Goal: Check status: Check status

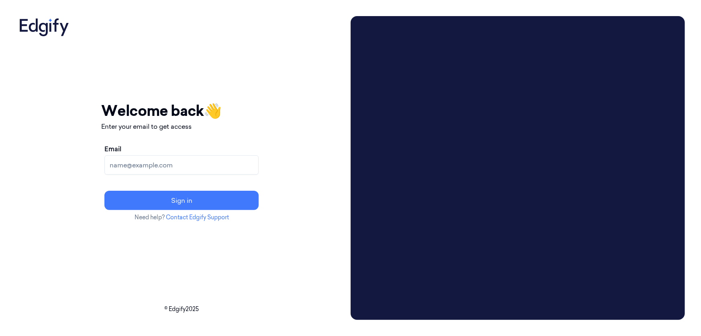
click at [172, 165] on input "Email" at bounding box center [181, 164] width 154 height 19
type input "[EMAIL_ADDRESS]"
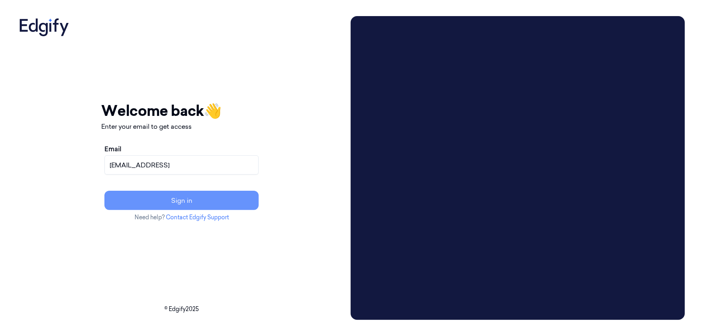
click at [209, 198] on button "Sign in" at bounding box center [181, 199] width 154 height 19
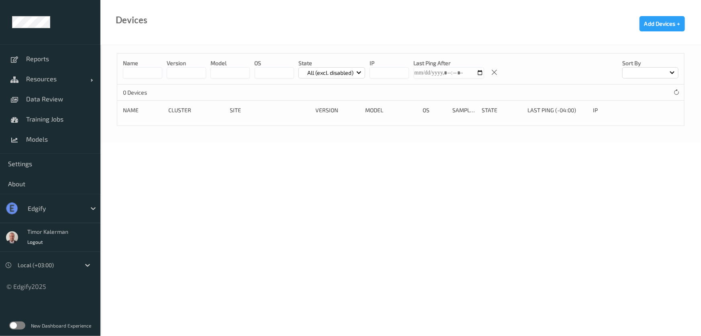
click at [20, 323] on label at bounding box center [17, 325] width 16 height 8
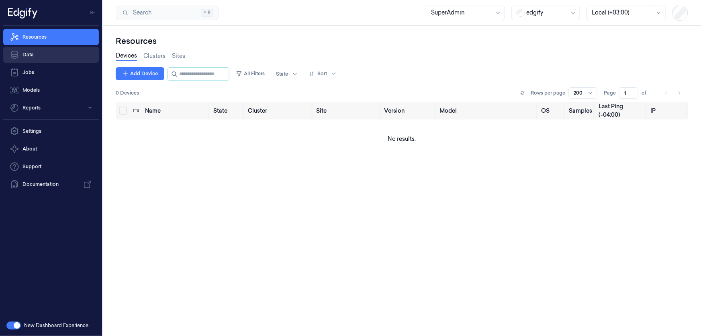
click at [27, 51] on link "Data" at bounding box center [51, 55] width 96 height 16
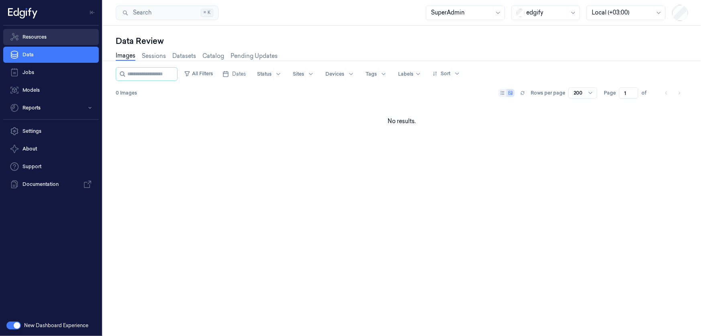
click at [53, 39] on link "Resources" at bounding box center [51, 37] width 96 height 16
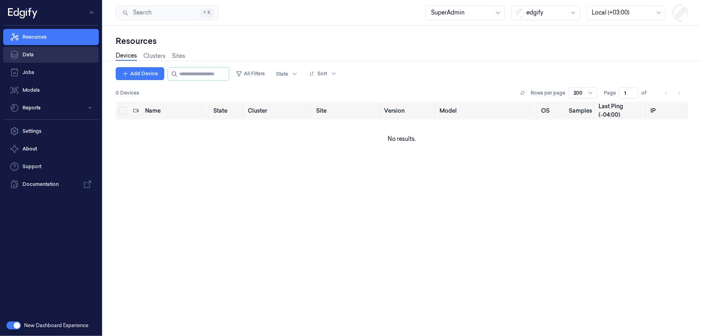
click at [49, 53] on link "Data" at bounding box center [51, 55] width 96 height 16
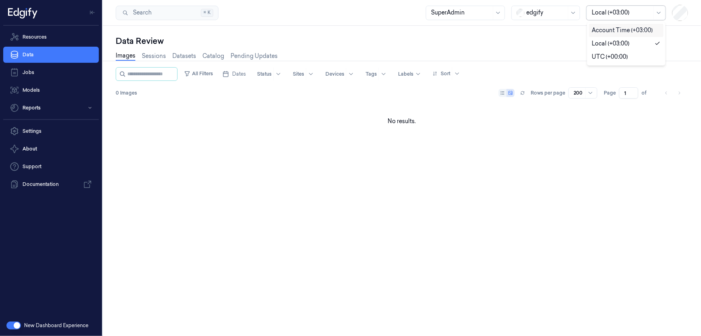
click at [608, 17] on div "Local (+03:00)" at bounding box center [622, 13] width 60 height 14
click at [570, 19] on div at bounding box center [573, 13] width 10 height 14
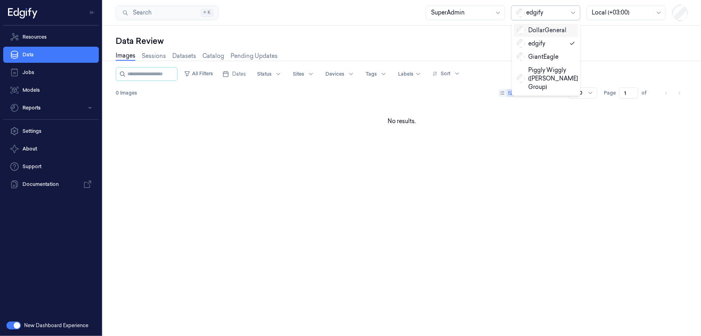
click at [543, 33] on div "DollarGeneral" at bounding box center [541, 30] width 49 height 8
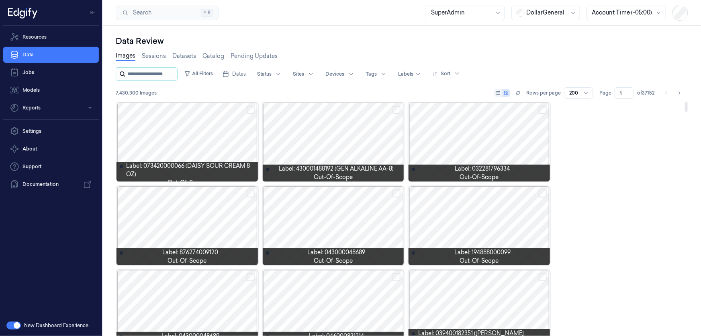
click at [143, 71] on input "string" at bounding box center [151, 74] width 48 height 13
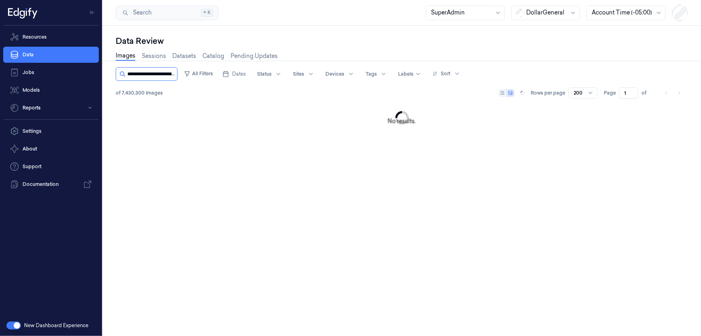
scroll to position [0, 39]
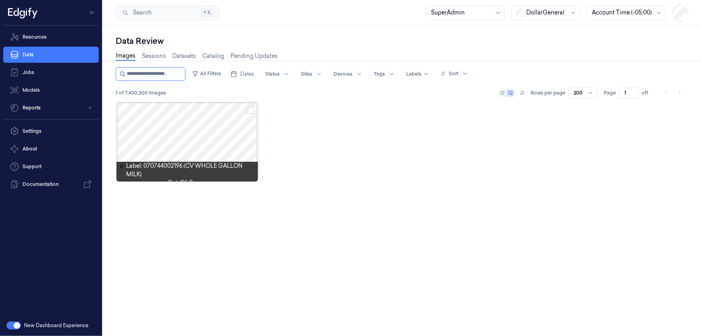
type input "**********"
click at [183, 131] on div at bounding box center [187, 141] width 141 height 79
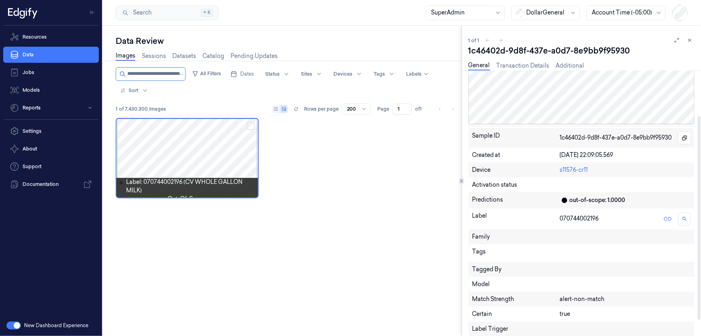
scroll to position [80, 0]
click at [602, 297] on div "alert-non-match" at bounding box center [625, 298] width 131 height 8
click at [620, 304] on div "Match Strength alert-non-match" at bounding box center [581, 298] width 225 height 15
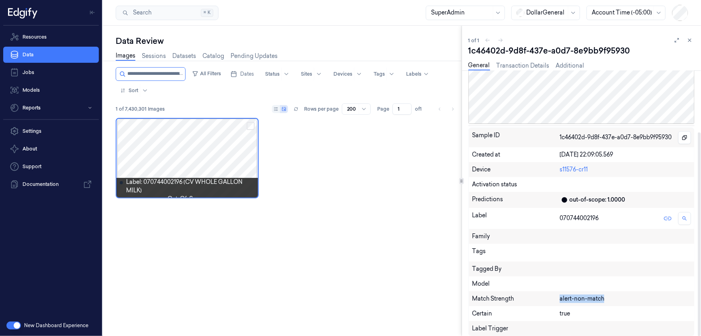
drag, startPoint x: 617, startPoint y: 299, endPoint x: 557, endPoint y: 300, distance: 60.3
click at [557, 300] on div "Match Strength alert-non-match" at bounding box center [581, 298] width 225 height 15
click at [604, 299] on div "alert-non-match" at bounding box center [625, 298] width 131 height 8
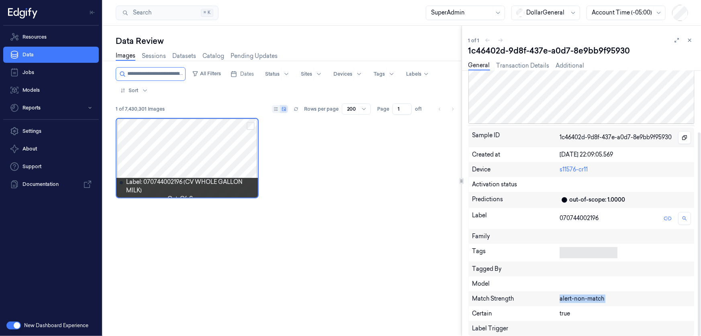
click at [583, 253] on div at bounding box center [587, 252] width 55 height 11
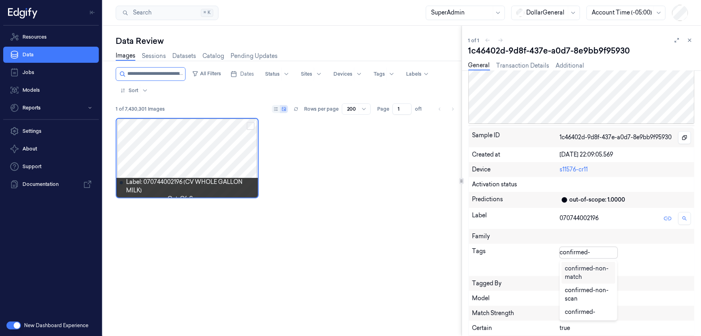
scroll to position [0, 0]
type input "confirmed-non"
click at [582, 266] on button at bounding box center [578, 266] width 12 height 13
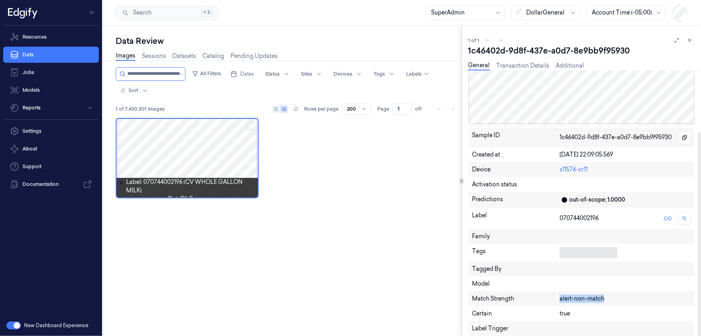
drag, startPoint x: 606, startPoint y: 297, endPoint x: 551, endPoint y: 299, distance: 55.5
click at [551, 299] on div "Match Strength alert-non-match" at bounding box center [581, 298] width 225 height 15
click at [509, 301] on div "Match Strength" at bounding box center [516, 298] width 88 height 8
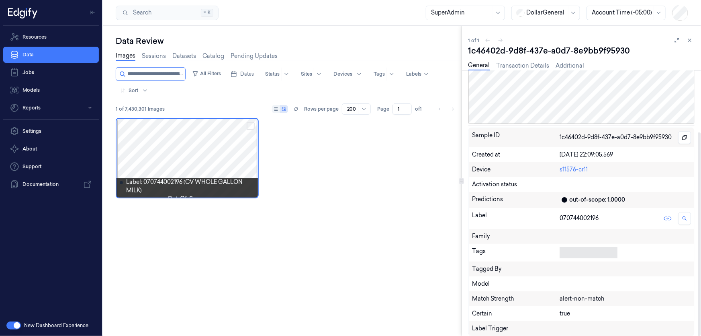
click at [577, 300] on div "alert-non-match" at bounding box center [625, 298] width 131 height 8
click at [604, 298] on div "alert-non-match" at bounding box center [625, 298] width 131 height 8
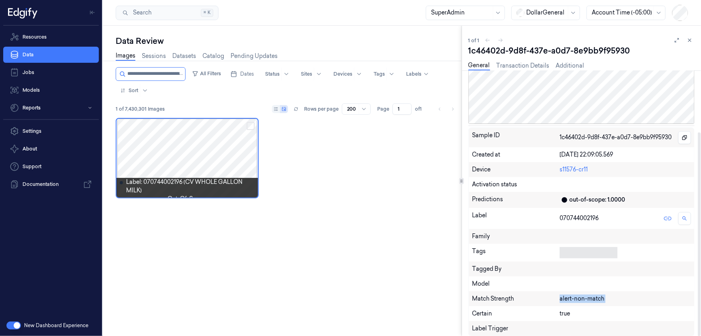
click at [604, 298] on div "alert-non-match" at bounding box center [625, 298] width 131 height 8
click at [144, 68] on input "string" at bounding box center [155, 74] width 56 height 13
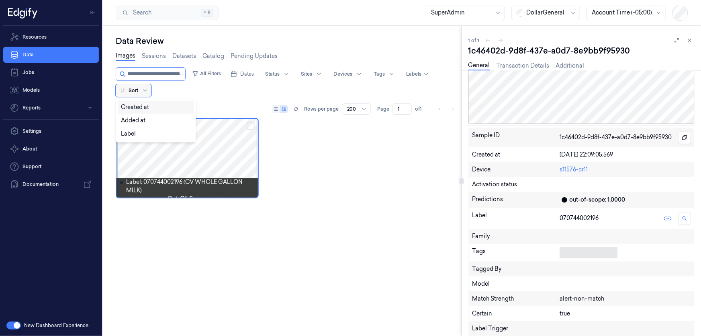
click at [142, 92] on div at bounding box center [145, 90] width 10 height 13
click at [183, 84] on div "All Filters Dates Status Sites Devices Tags Labels Sort" at bounding box center [289, 82] width 346 height 30
click at [205, 75] on button "All Filters" at bounding box center [206, 73] width 35 height 13
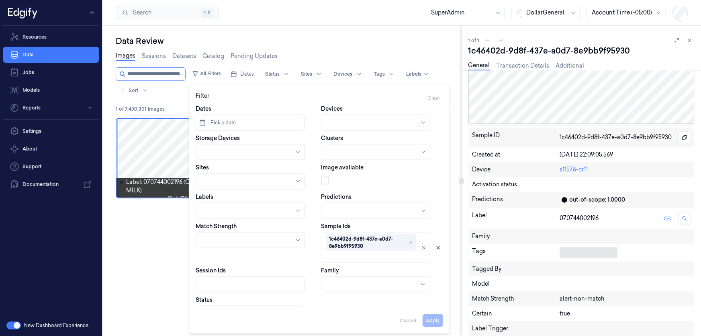
click at [445, 75] on div "All Filters Dates Status Sites Devices Tags Labels Sort" at bounding box center [289, 82] width 346 height 30
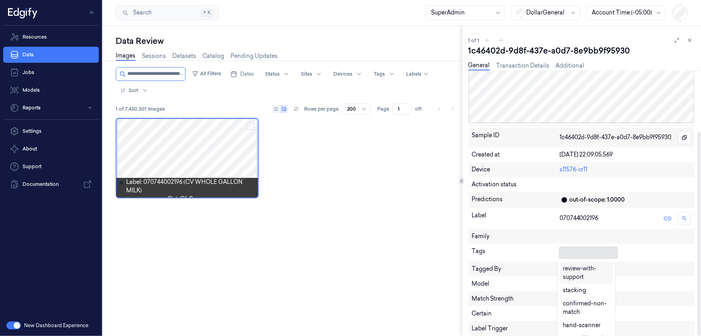
click at [598, 253] on div at bounding box center [587, 252] width 55 height 11
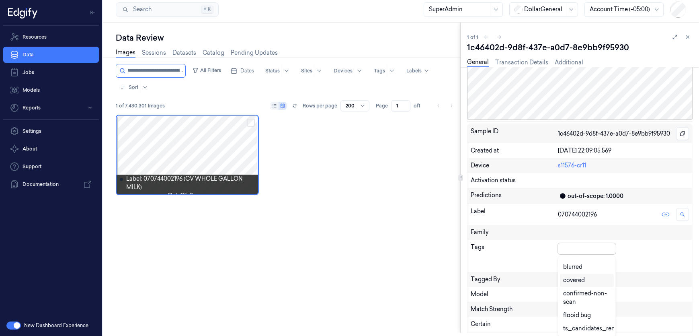
scroll to position [219, 0]
click at [692, 240] on div "Sample ID 1c46402d-9d8f-437e-a0d7-8e9bb9f95930 Created at [DATE] 22:09:05.569 D…" at bounding box center [579, 234] width 225 height 223
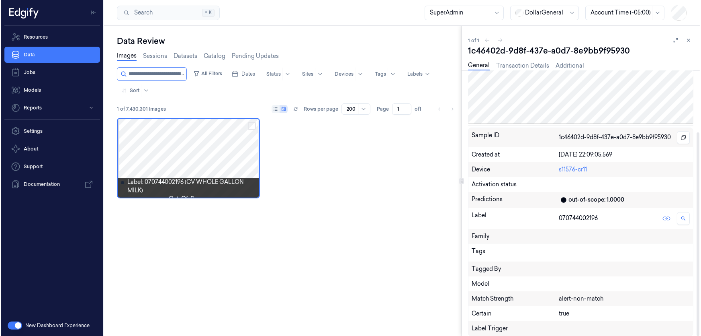
scroll to position [80, 0]
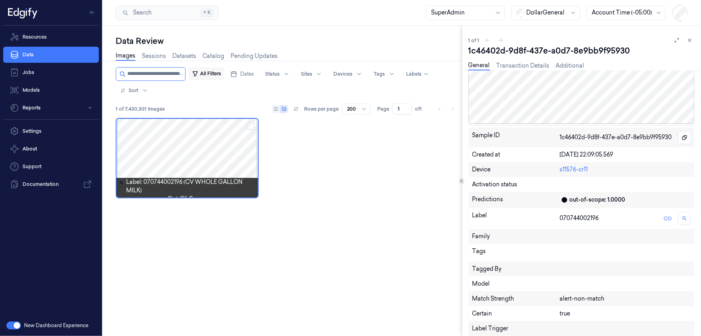
click at [209, 71] on button "All Filters" at bounding box center [206, 73] width 35 height 13
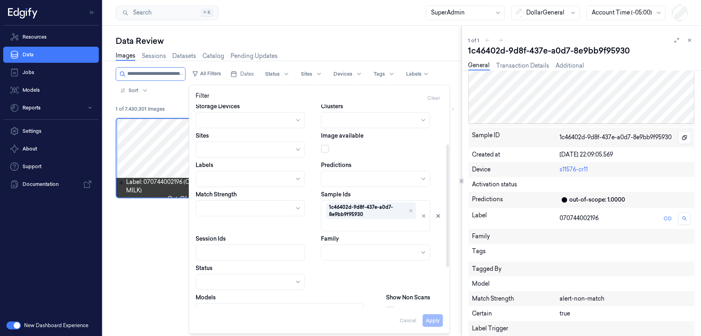
scroll to position [73, 0]
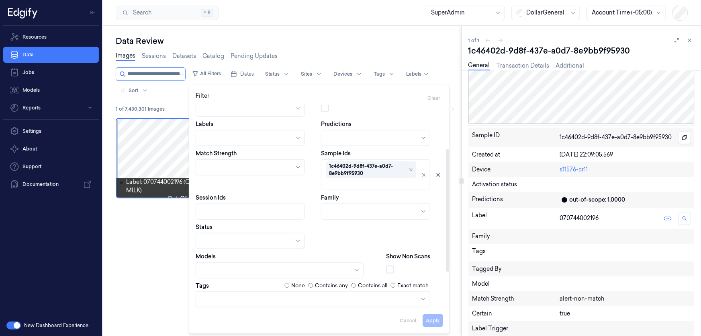
click at [410, 321] on div "Apply Cancel" at bounding box center [320, 316] width 248 height 19
